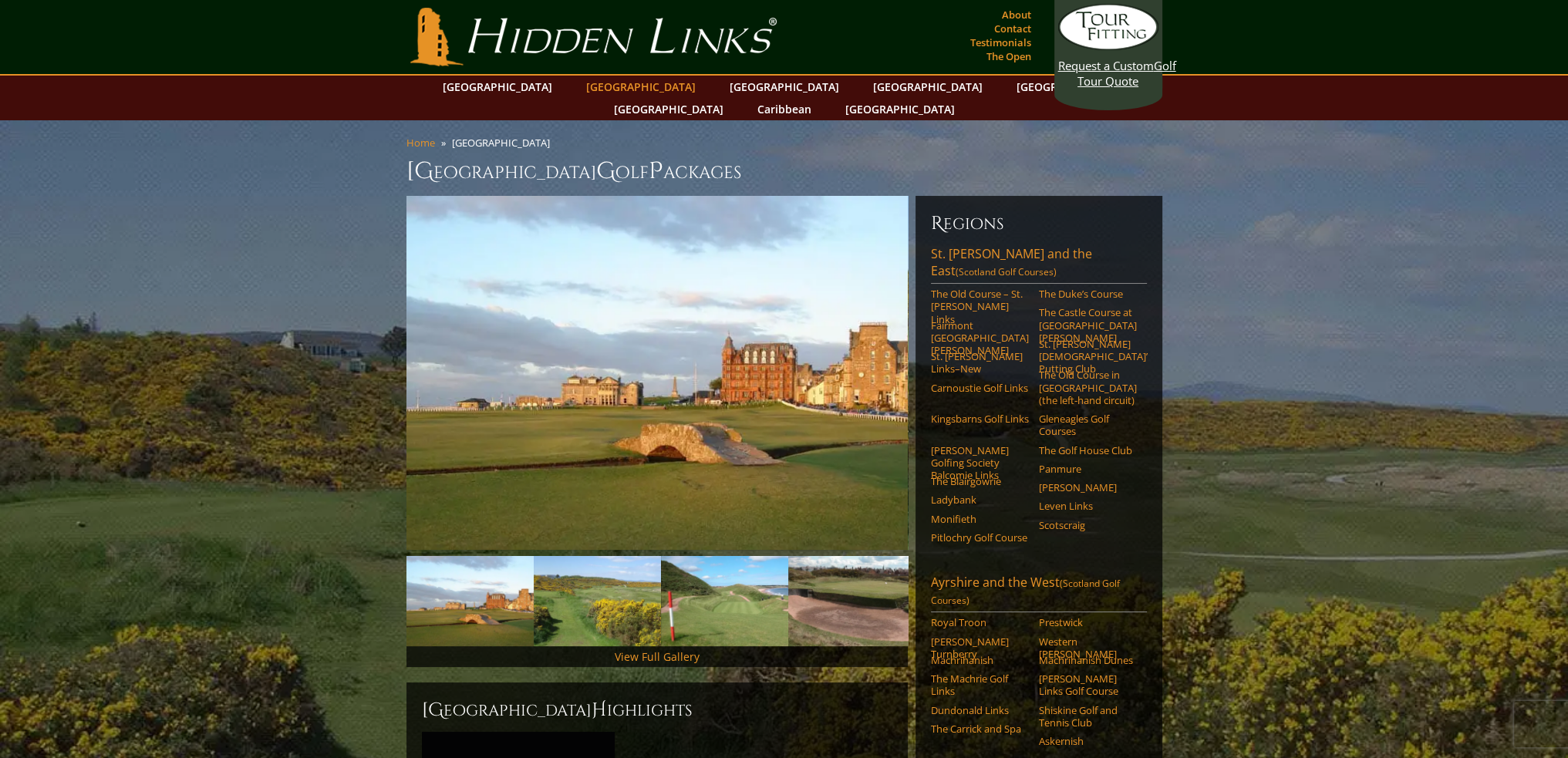
click at [619, 79] on link "[GEOGRAPHIC_DATA]" at bounding box center [640, 87] width 125 height 22
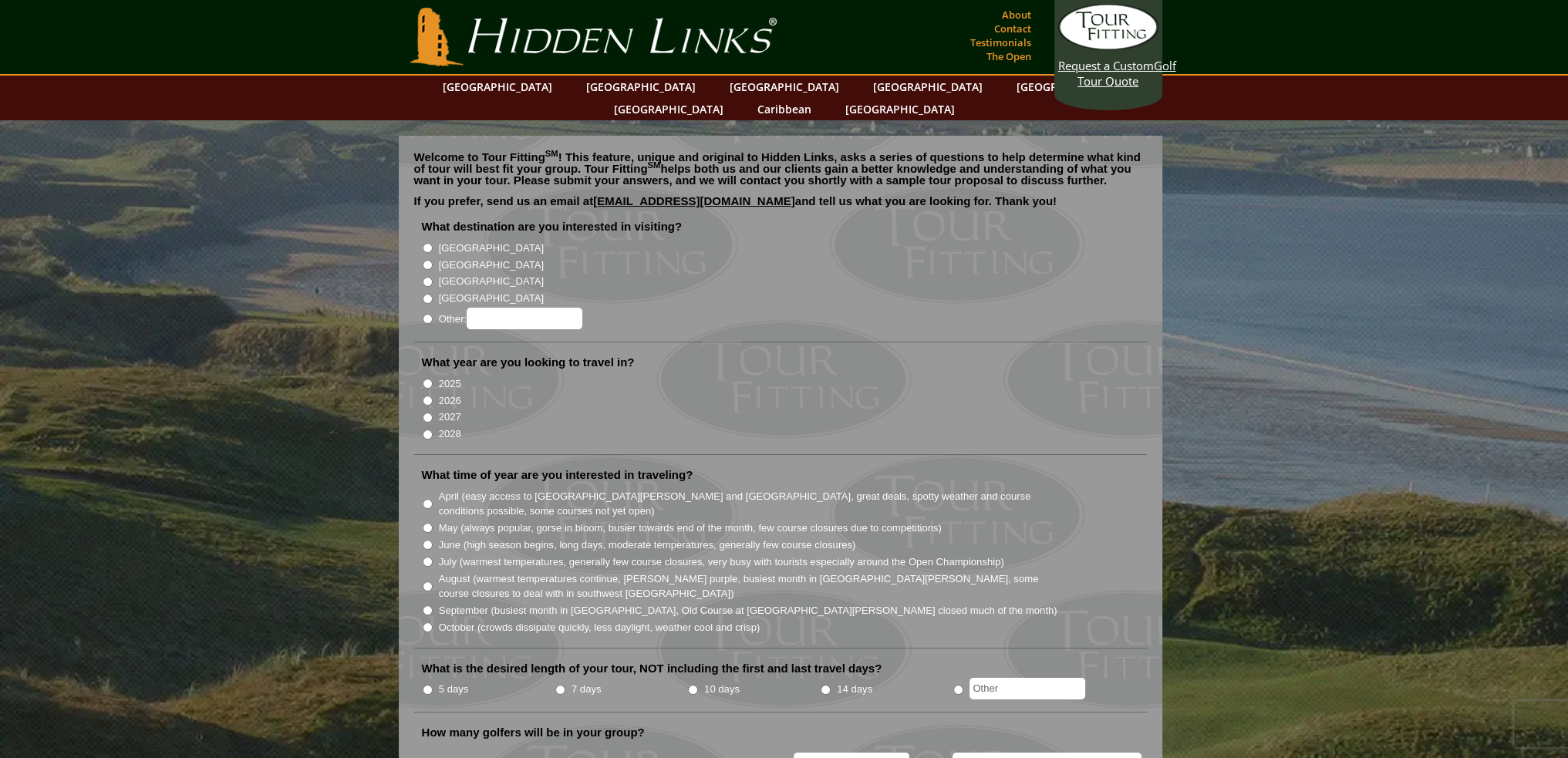
click at [428, 260] on input "[GEOGRAPHIC_DATA]" at bounding box center [427, 265] width 10 height 10
radio input "true"
click at [426, 395] on input "2026" at bounding box center [427, 400] width 10 height 10
radio input "true"
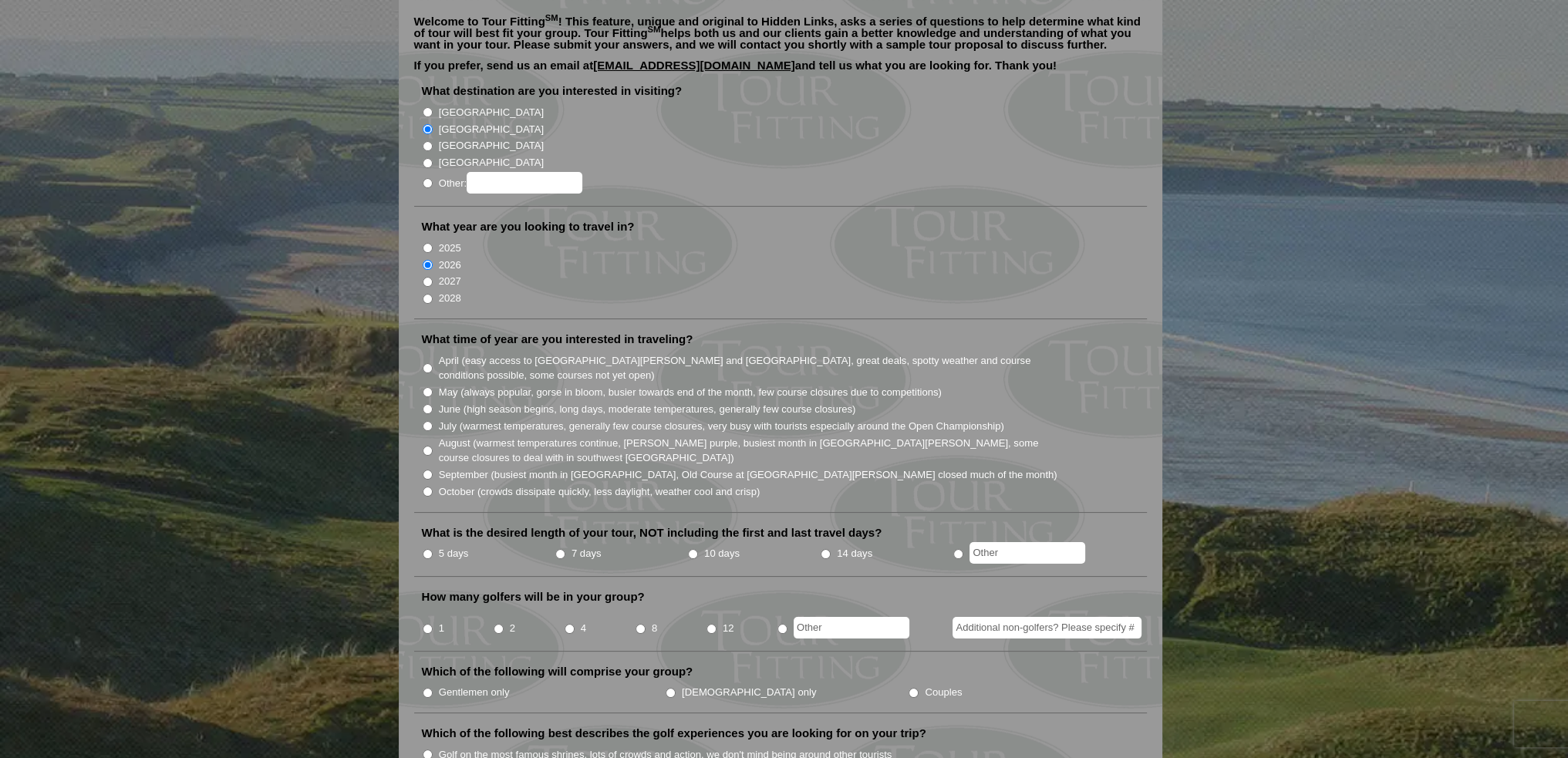
scroll to position [154, 0]
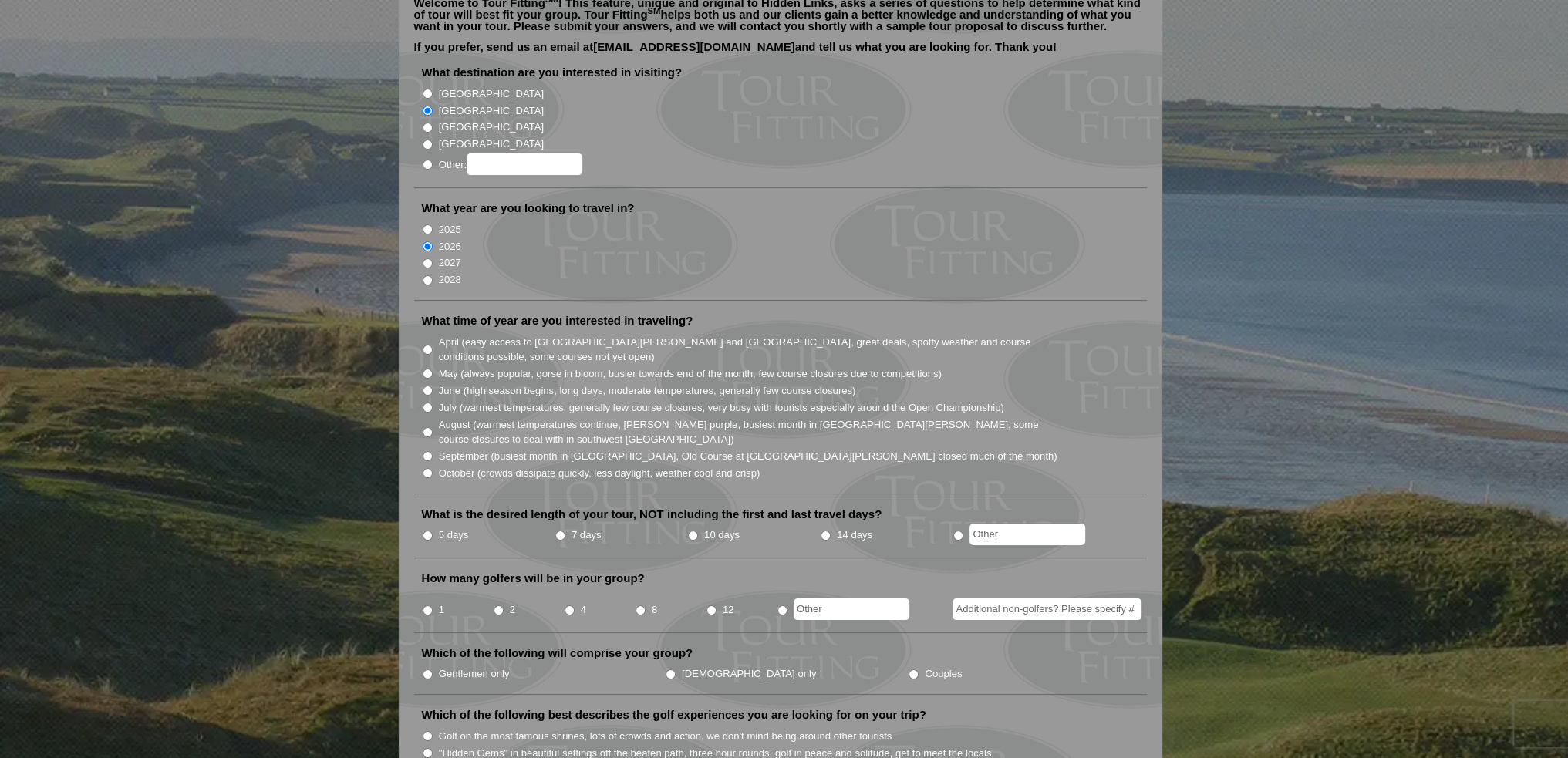
click at [425, 427] on input "August (warmest temperatures continue, heather bright purple, busiest month in …" at bounding box center [427, 432] width 10 height 10
radio input "true"
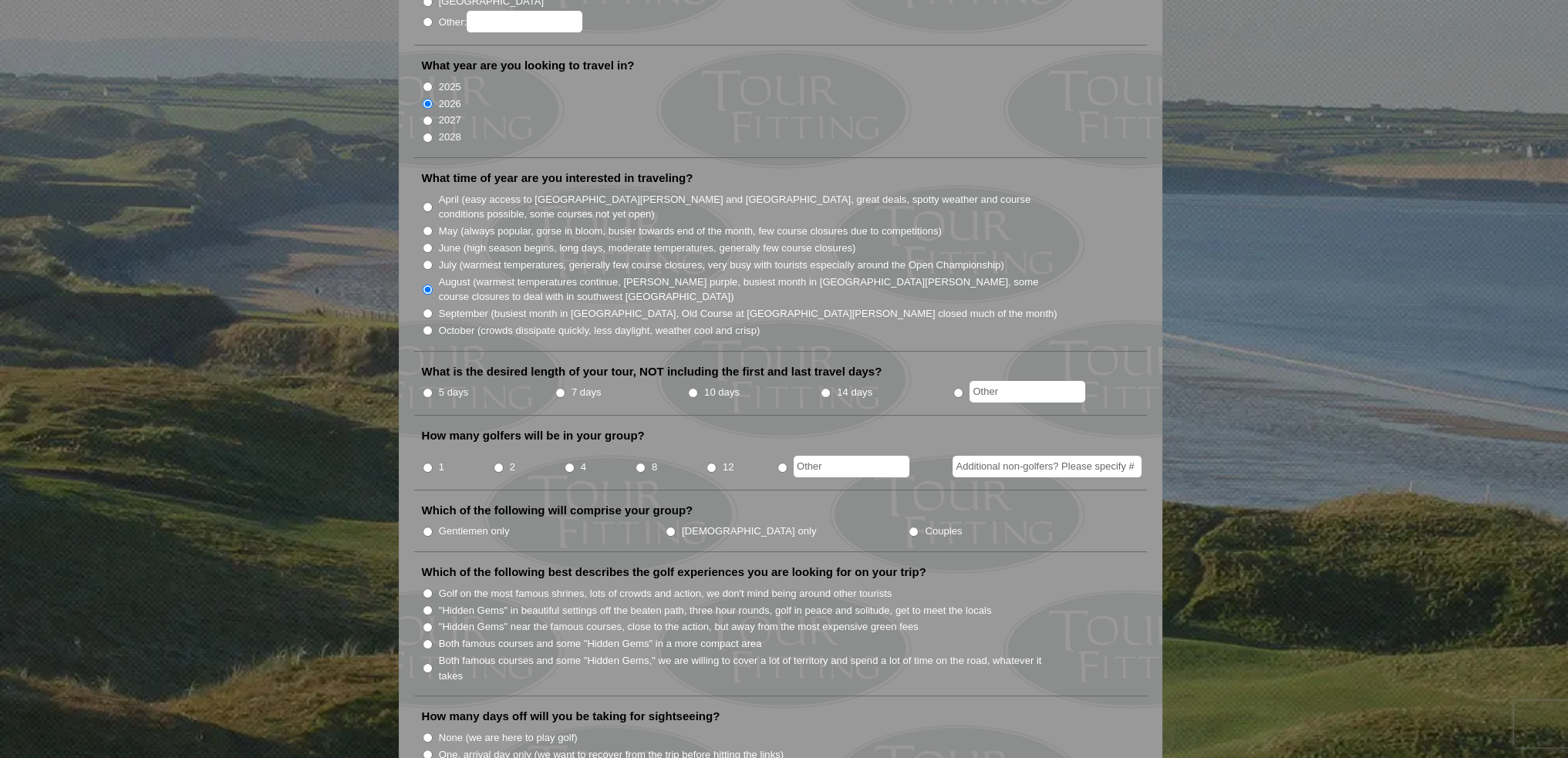
scroll to position [309, 0]
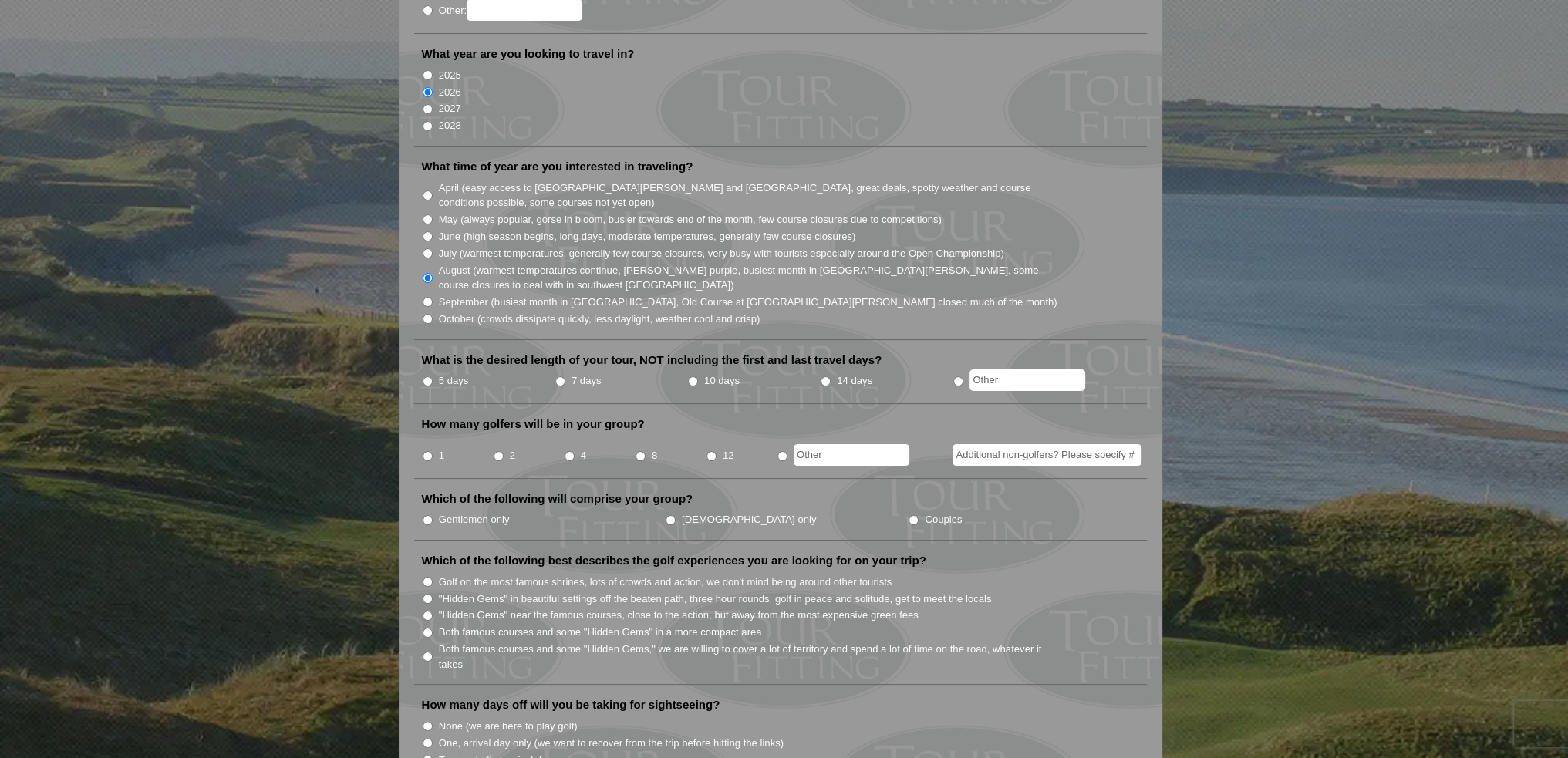
click at [561, 376] on input "7 days" at bounding box center [560, 381] width 10 height 10
radio input "true"
click at [570, 451] on input "4" at bounding box center [569, 456] width 10 height 10
radio input "true"
click at [425, 515] on input "Gentlemen only" at bounding box center [427, 520] width 10 height 10
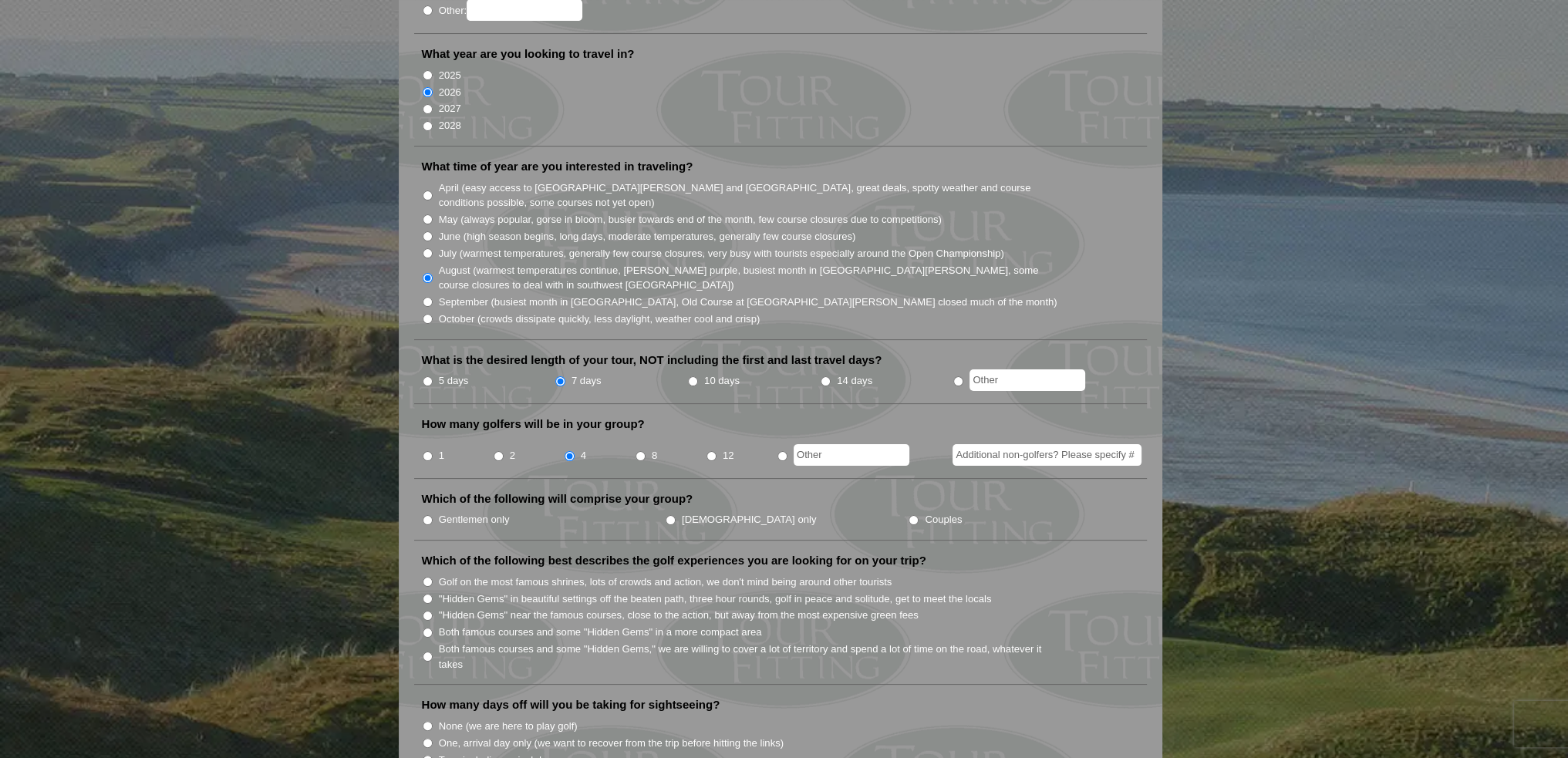
radio input "true"
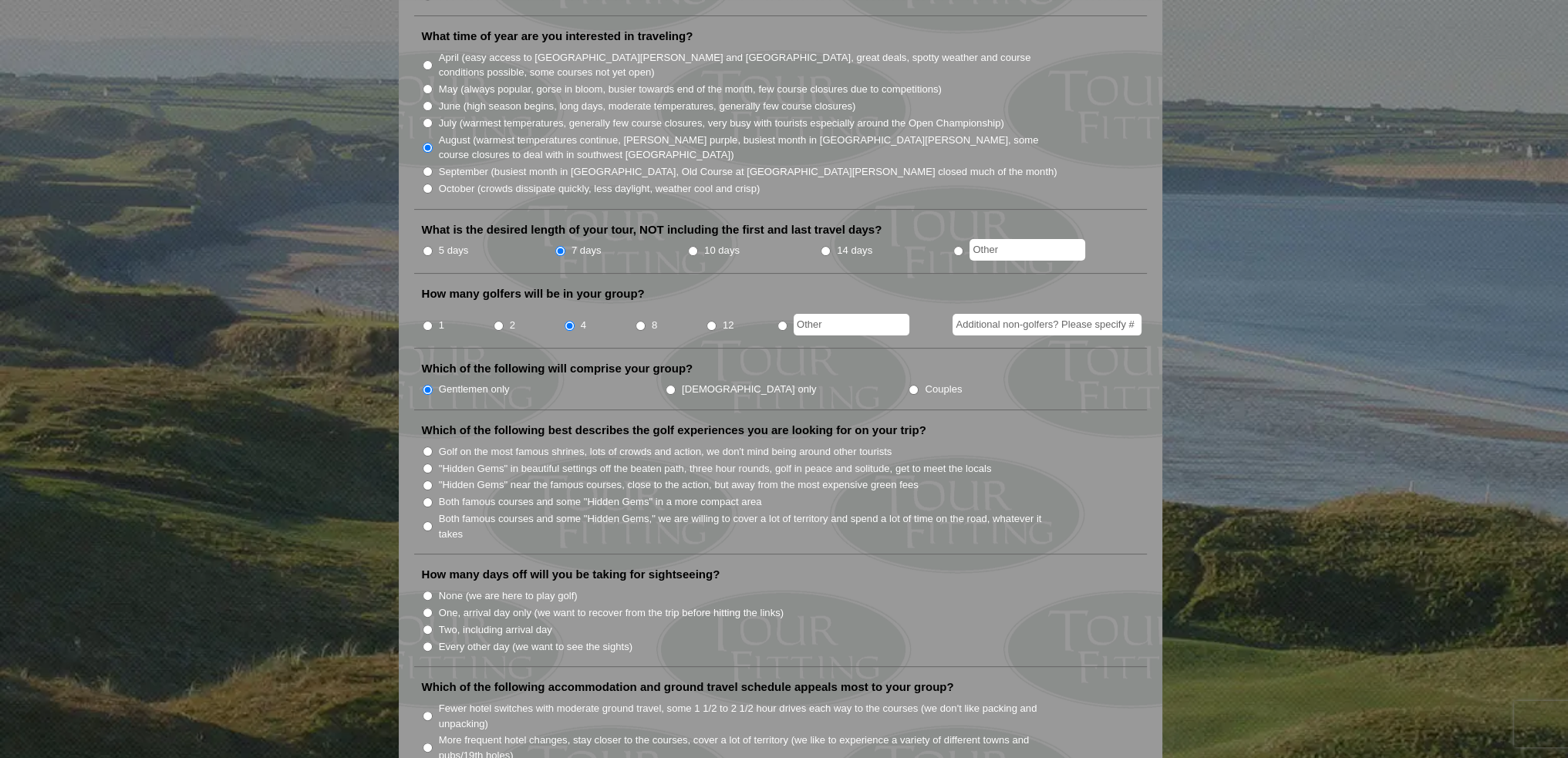
scroll to position [463, 0]
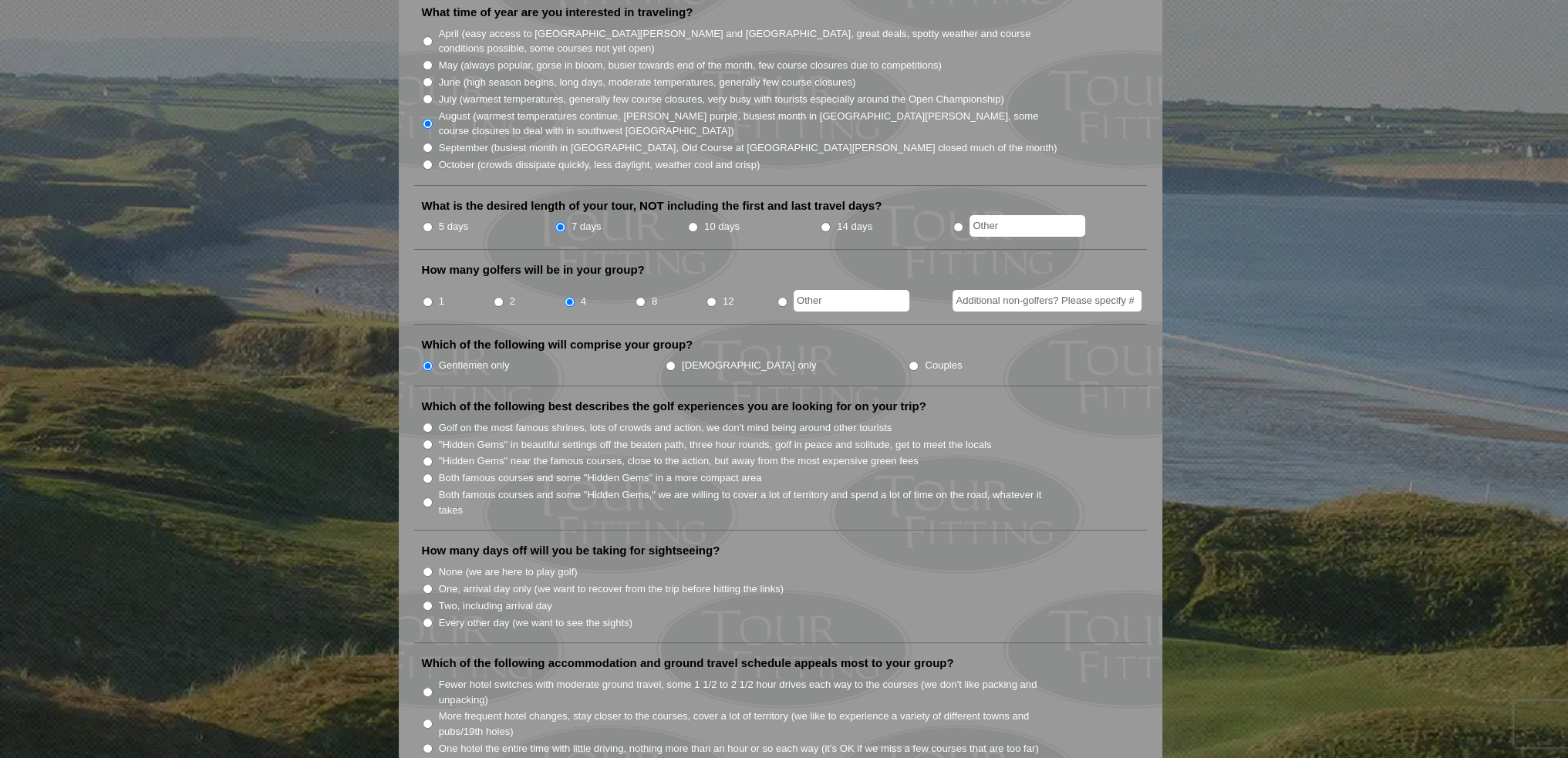
click at [426, 474] on input "Both famous courses and some "Hidden Gems" in a more compact area" at bounding box center [427, 479] width 10 height 10
radio input "true"
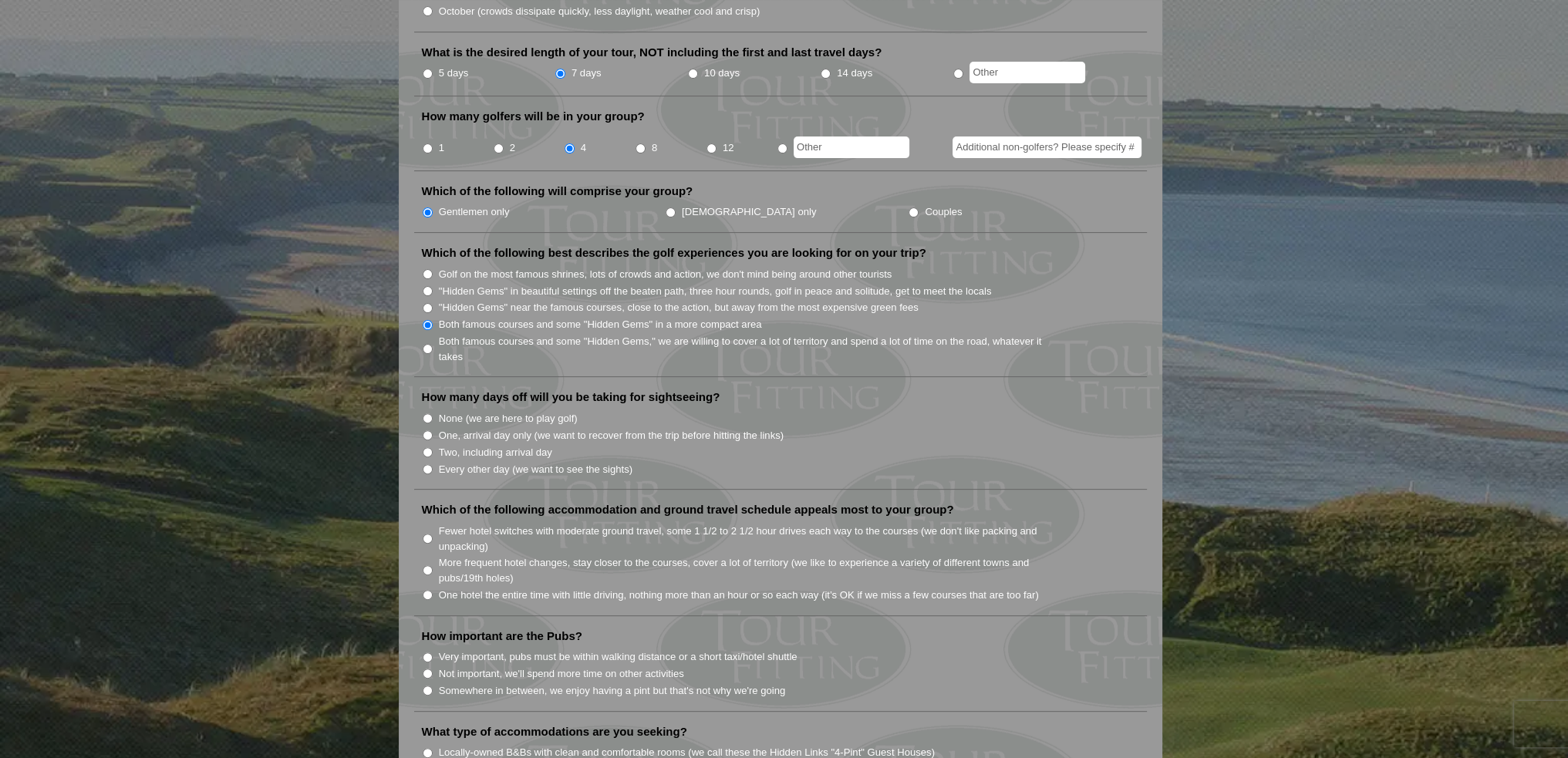
scroll to position [617, 0]
click at [426, 413] on input "None (we are here to play golf)" at bounding box center [427, 417] width 10 height 10
radio input "true"
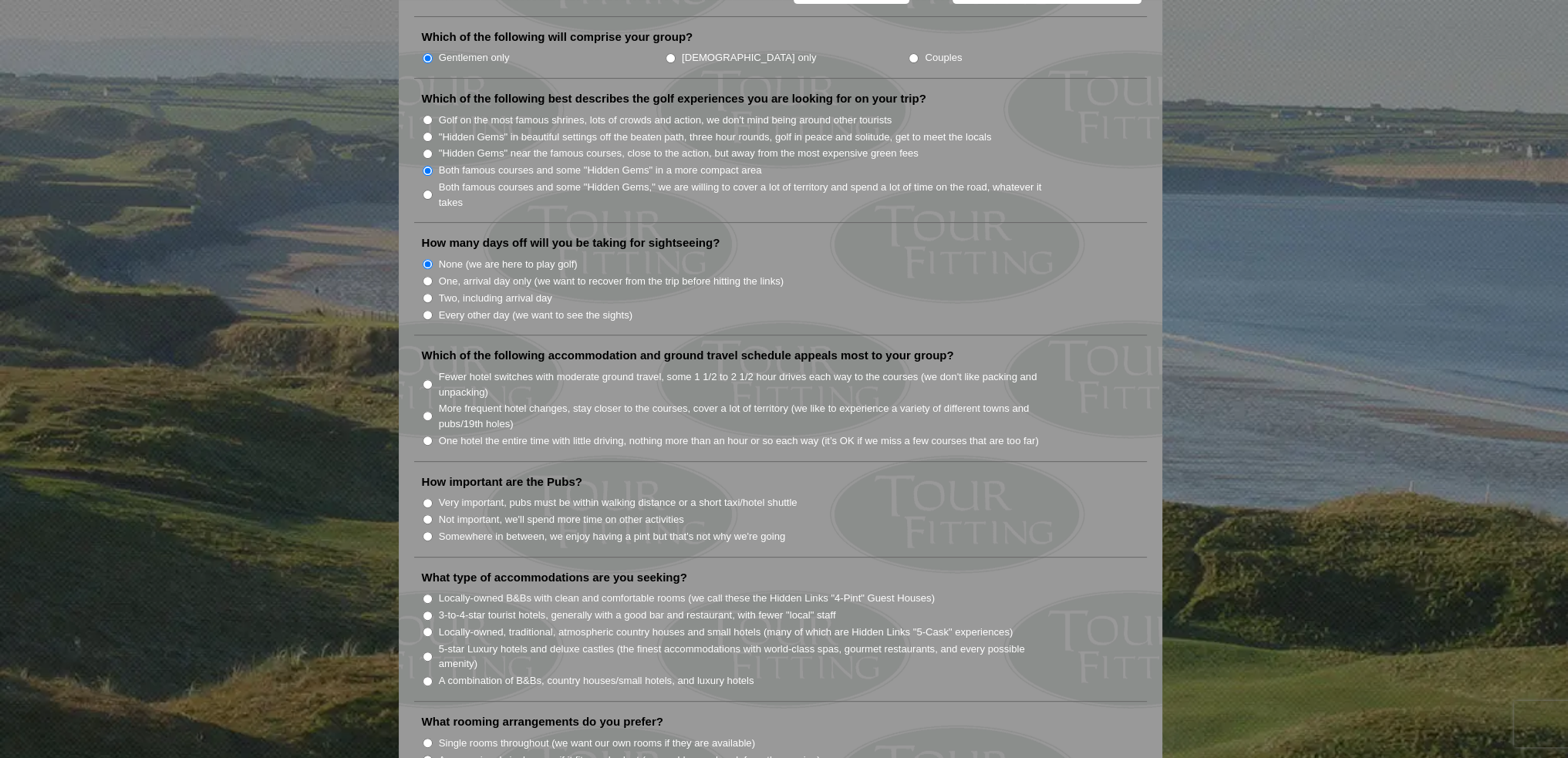
scroll to position [772, 0]
click at [426, 435] on input "One hotel the entire time with little driving, nothing more than an hour or so …" at bounding box center [427, 439] width 10 height 10
radio input "true"
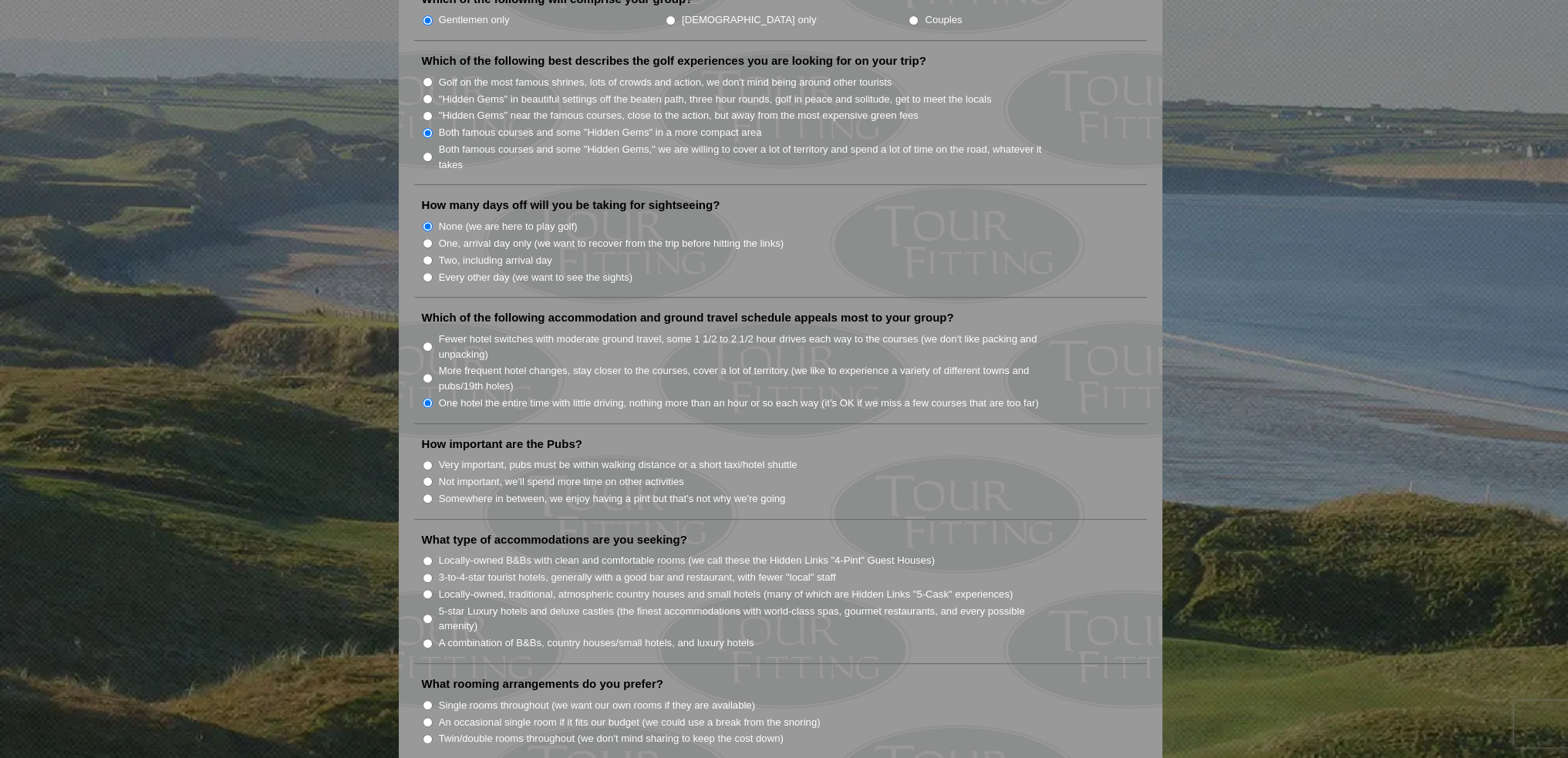
scroll to position [848, 0]
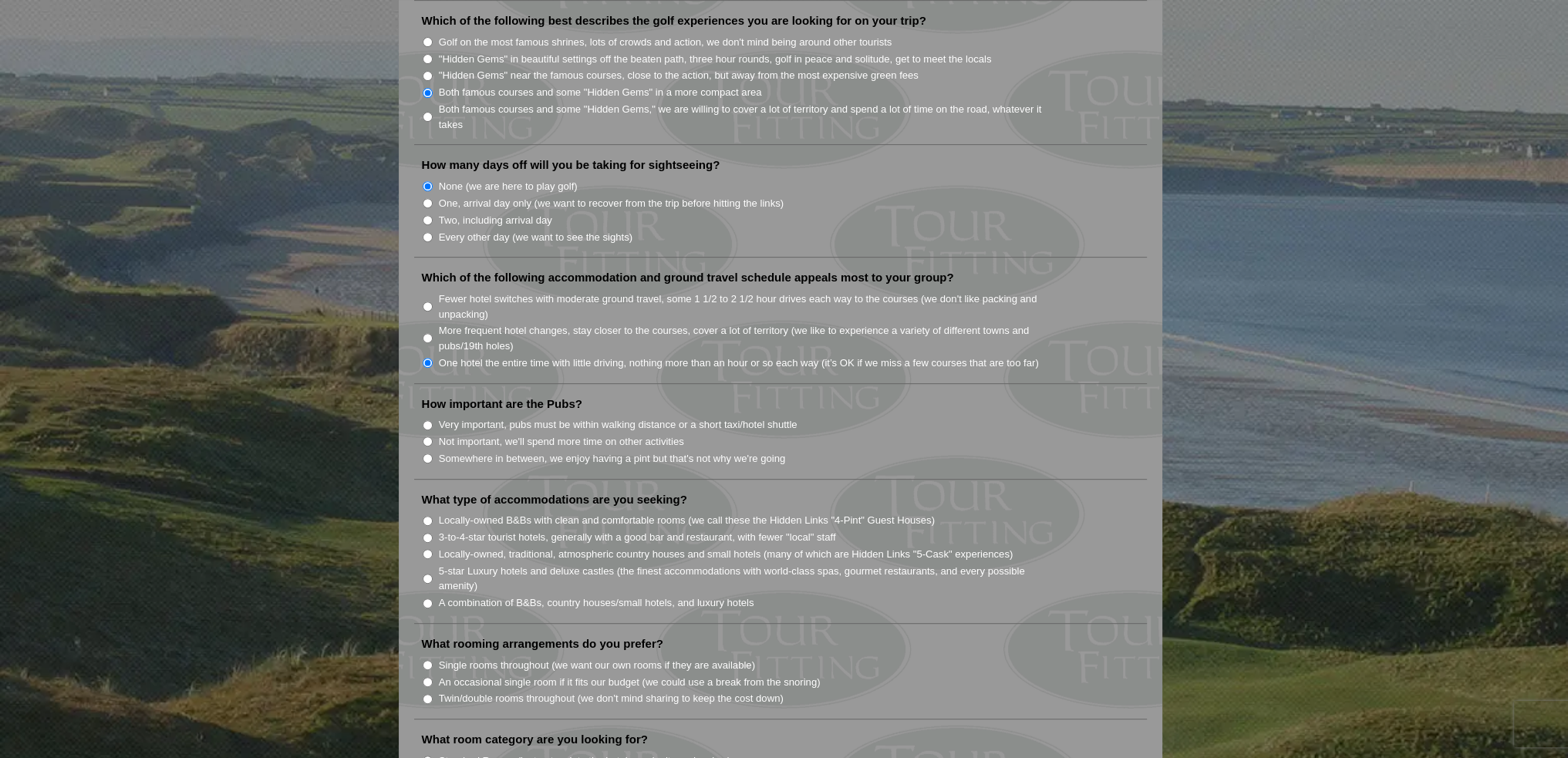
click at [426, 437] on input "Not important, we'll spend more time on other activities" at bounding box center [427, 441] width 10 height 10
radio input "true"
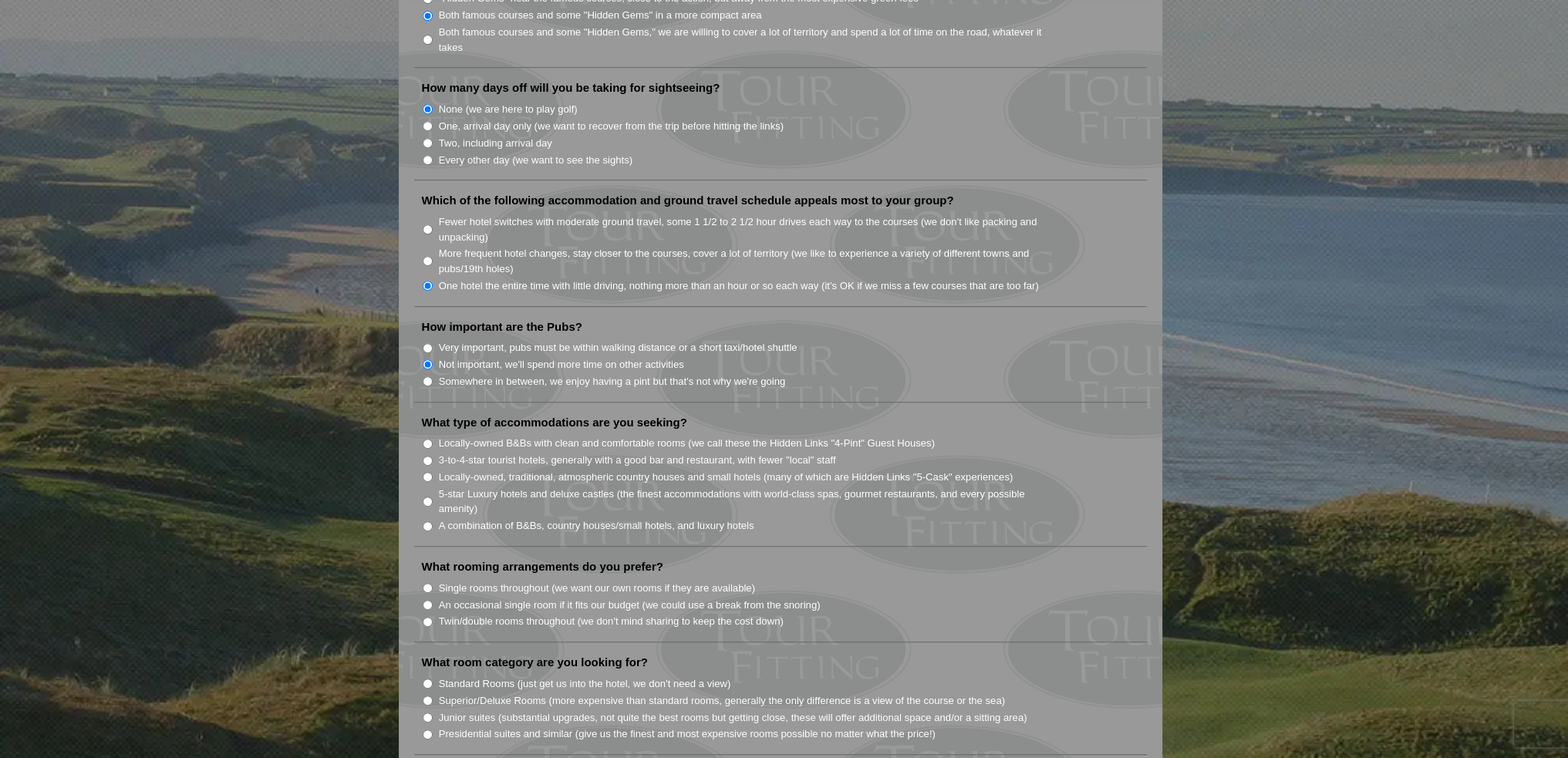
click at [426, 521] on input "A combination of B&Bs, country houses/small hotels, and luxury hotels" at bounding box center [427, 526] width 10 height 10
radio input "true"
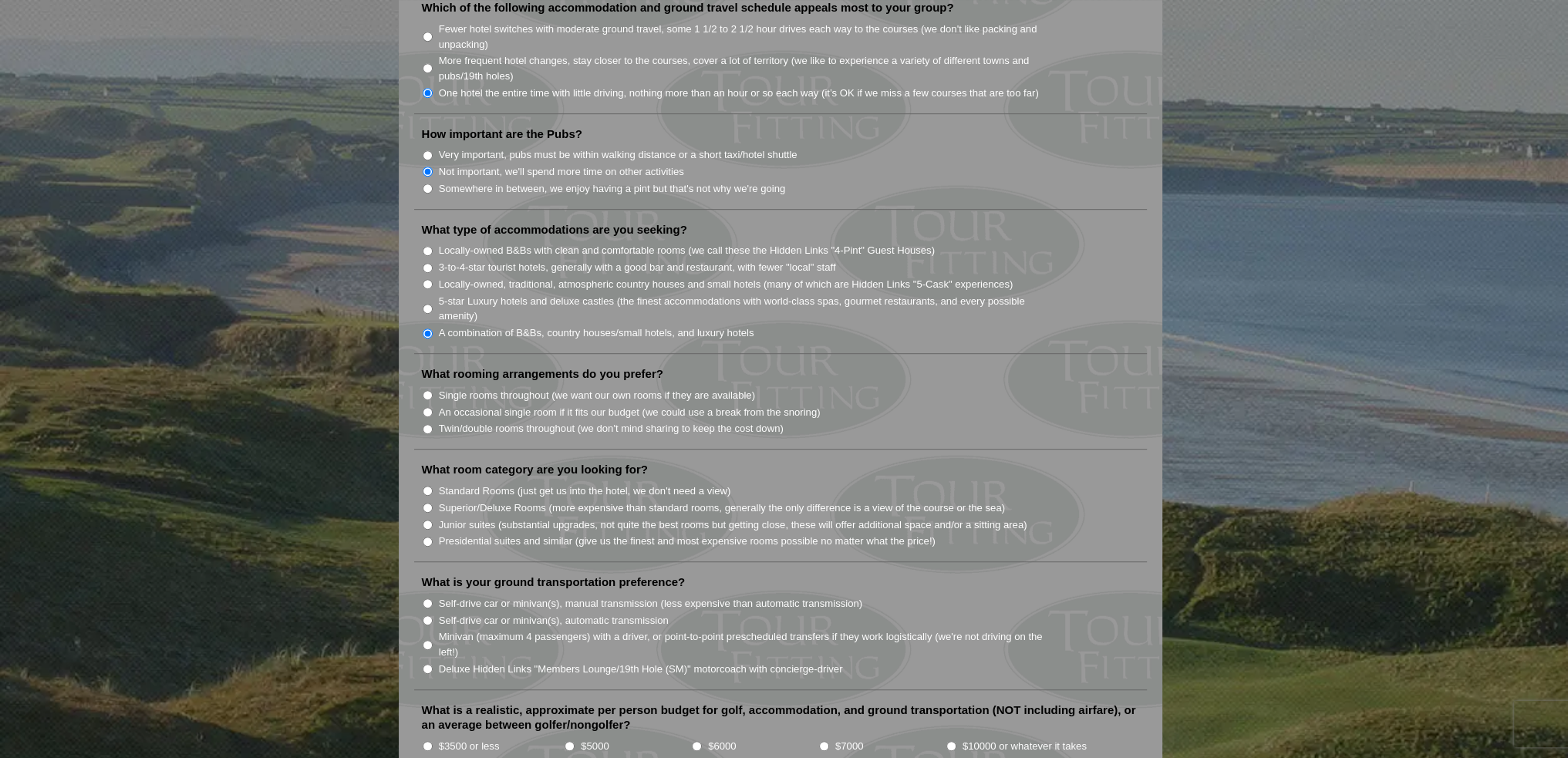
scroll to position [1157, 0]
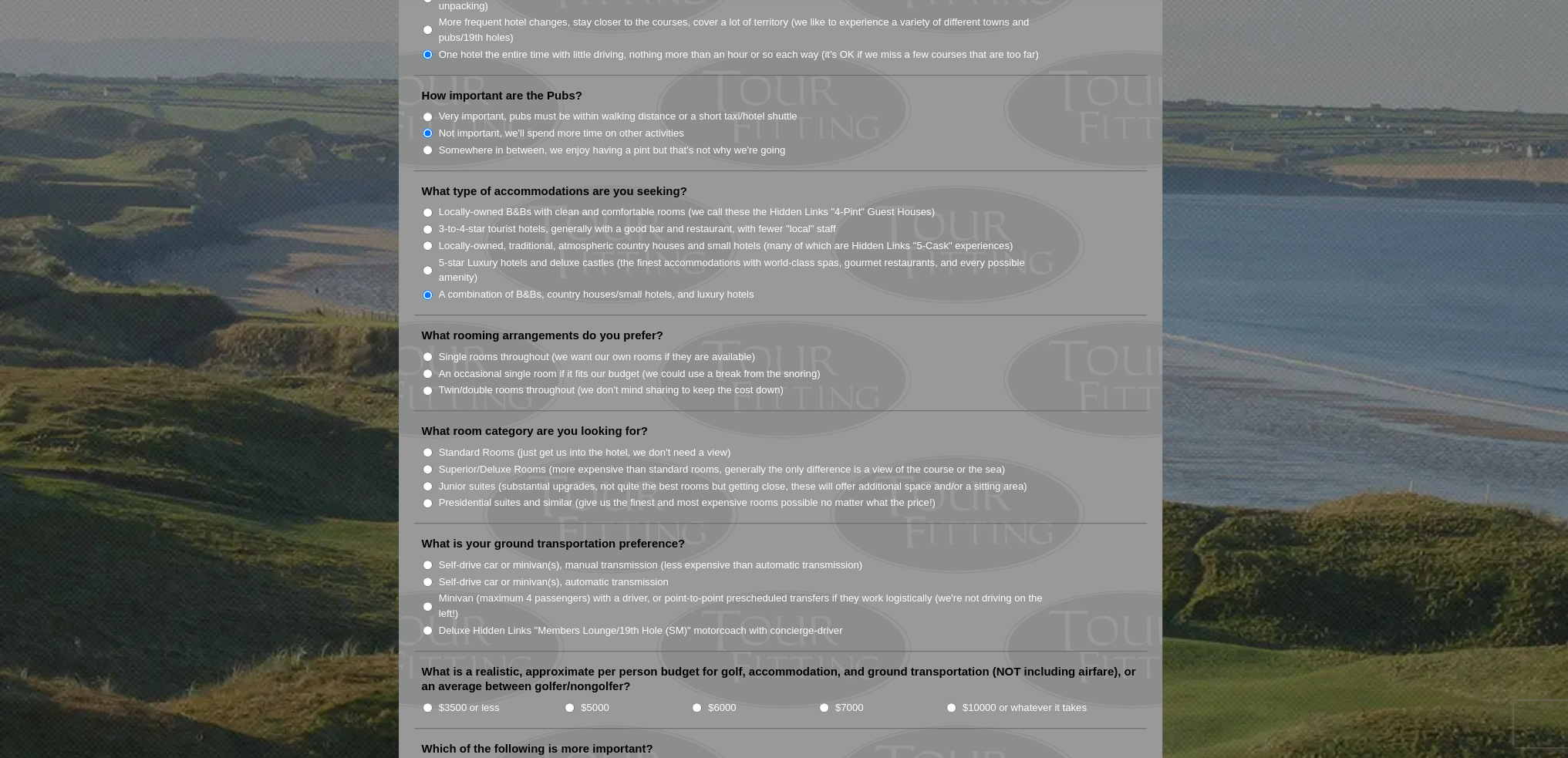
click at [427, 385] on input "Twin/double rooms throughout (we don't mind sharing to keep the cost down)" at bounding box center [427, 390] width 10 height 10
radio input "true"
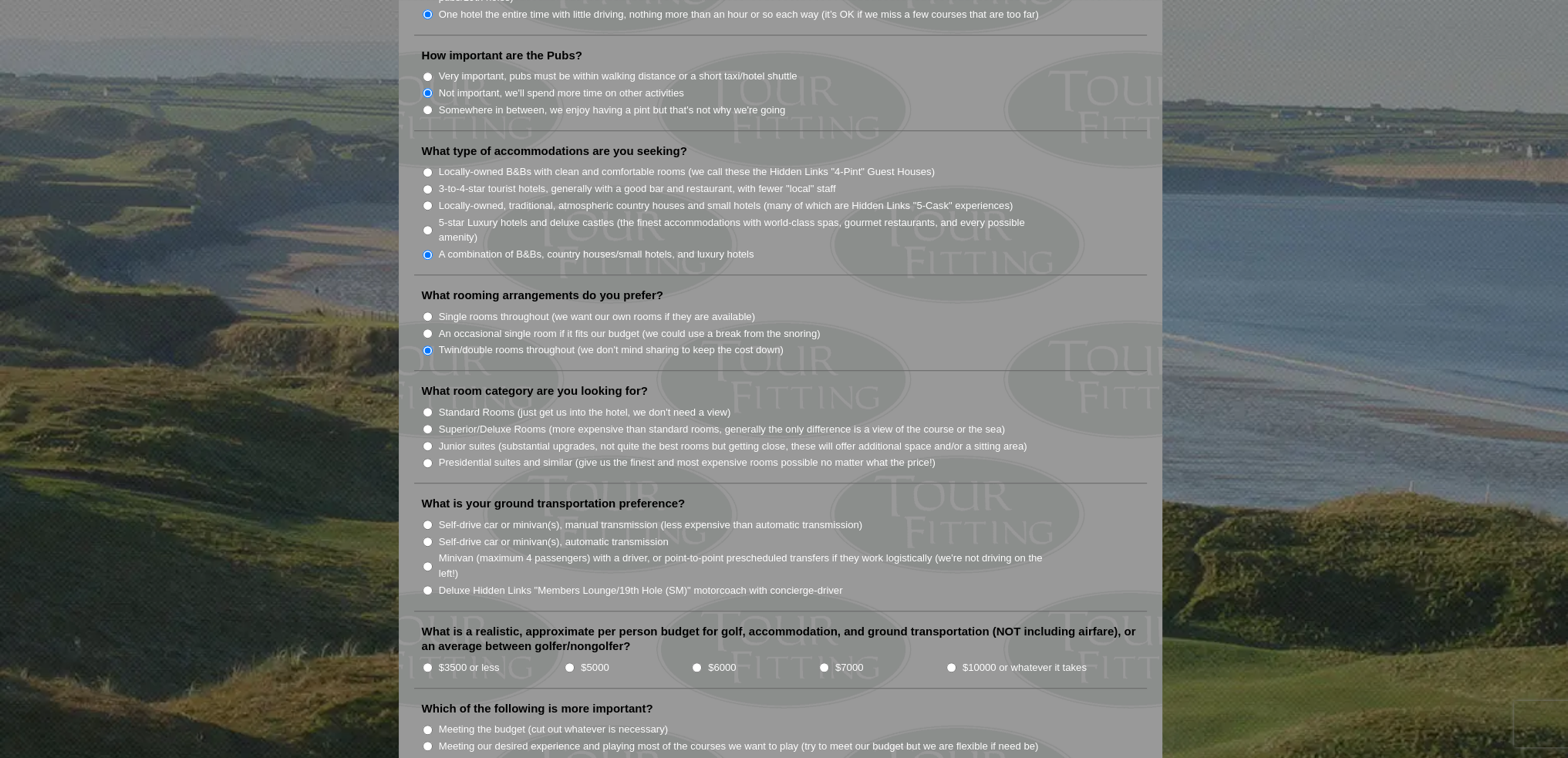
scroll to position [1234, 0]
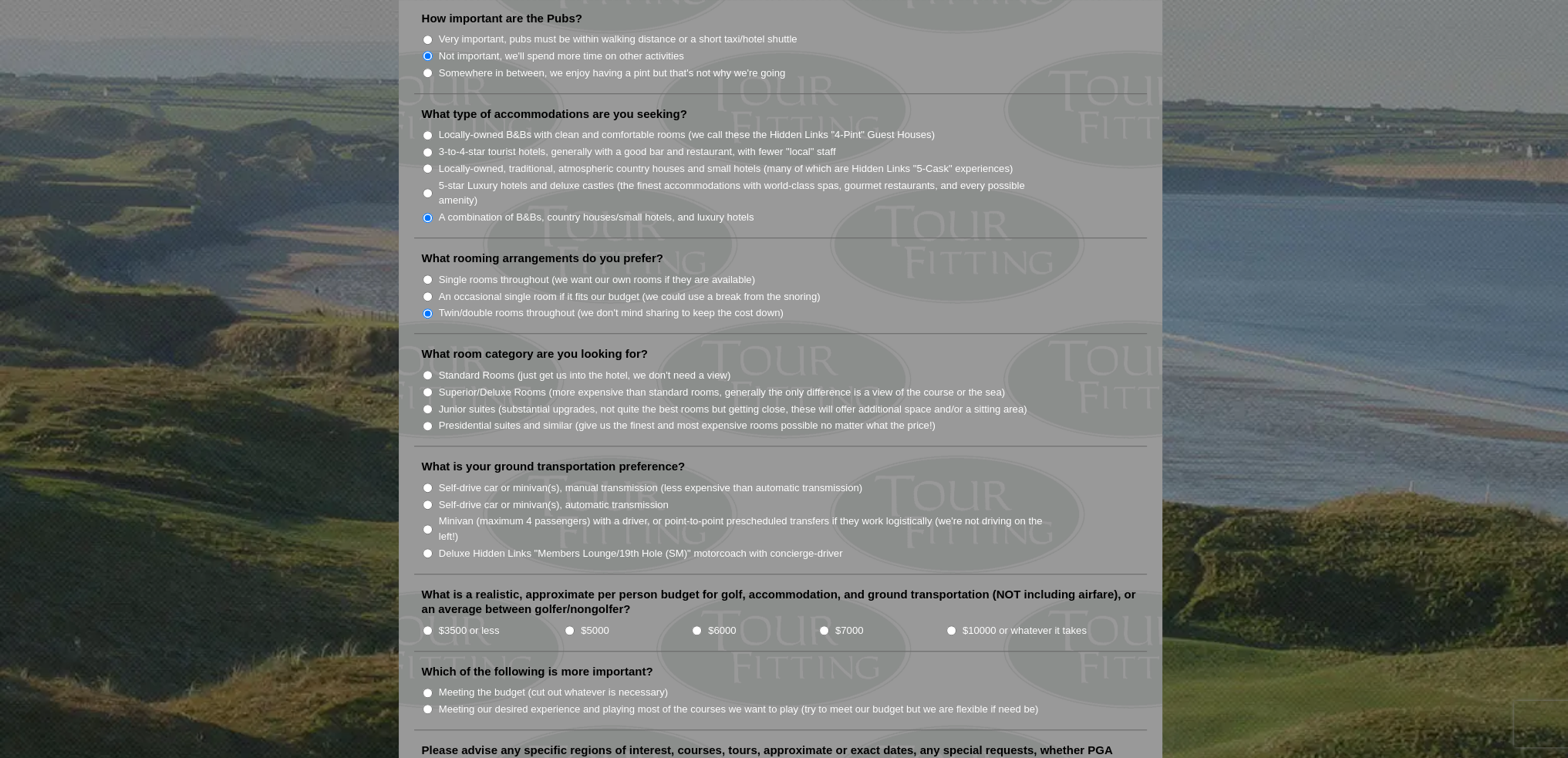
click at [426, 370] on input "Standard Rooms (just get us into the hotel, we don't need a view)" at bounding box center [427, 374] width 10 height 10
radio input "true"
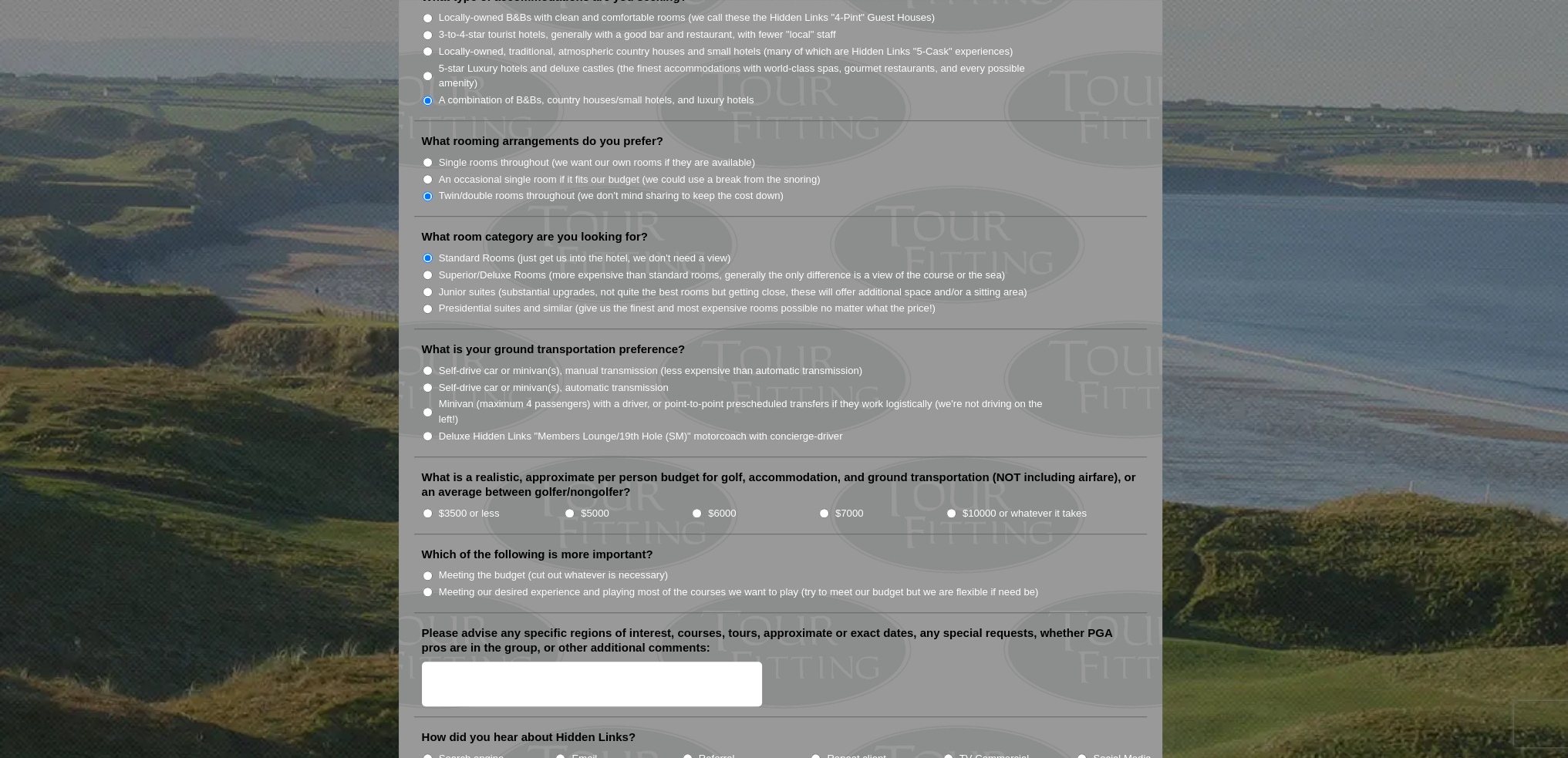
scroll to position [1388, 0]
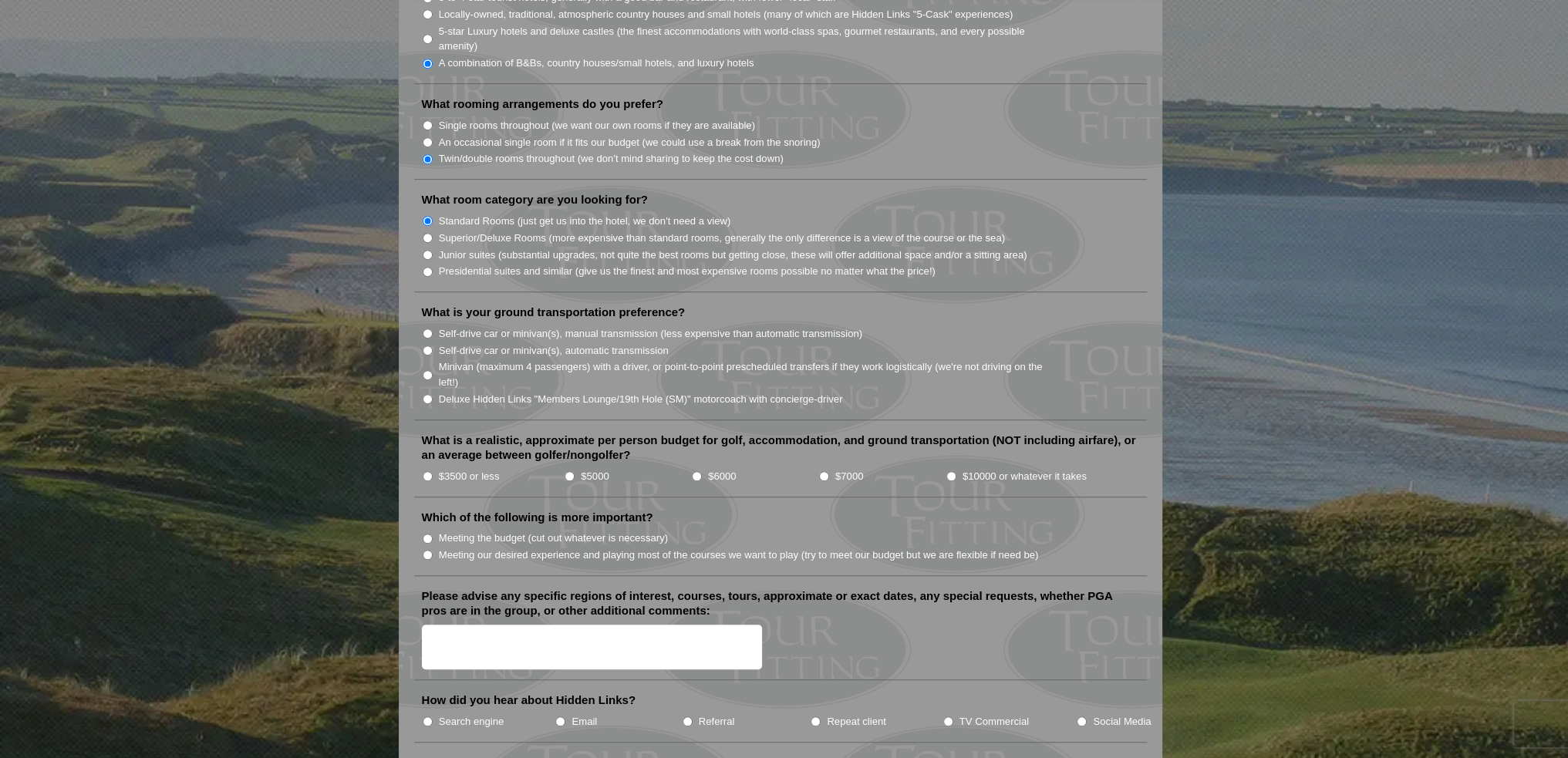
click at [426, 329] on input "Self-drive car or minivan(s), manual transmission (less expensive than automati…" at bounding box center [427, 333] width 10 height 10
radio input "true"
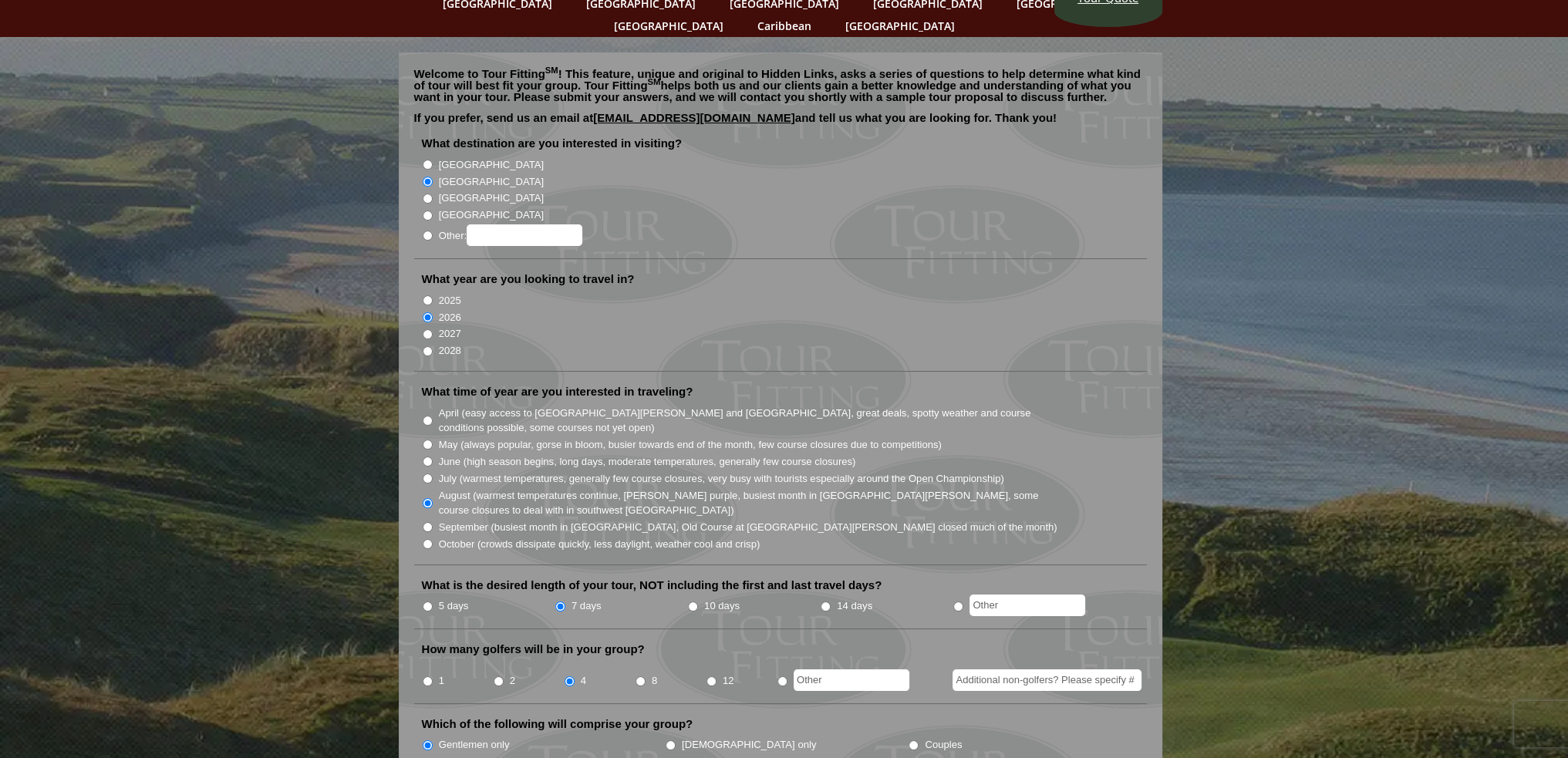
scroll to position [0, 0]
